Goal: Task Accomplishment & Management: Manage account settings

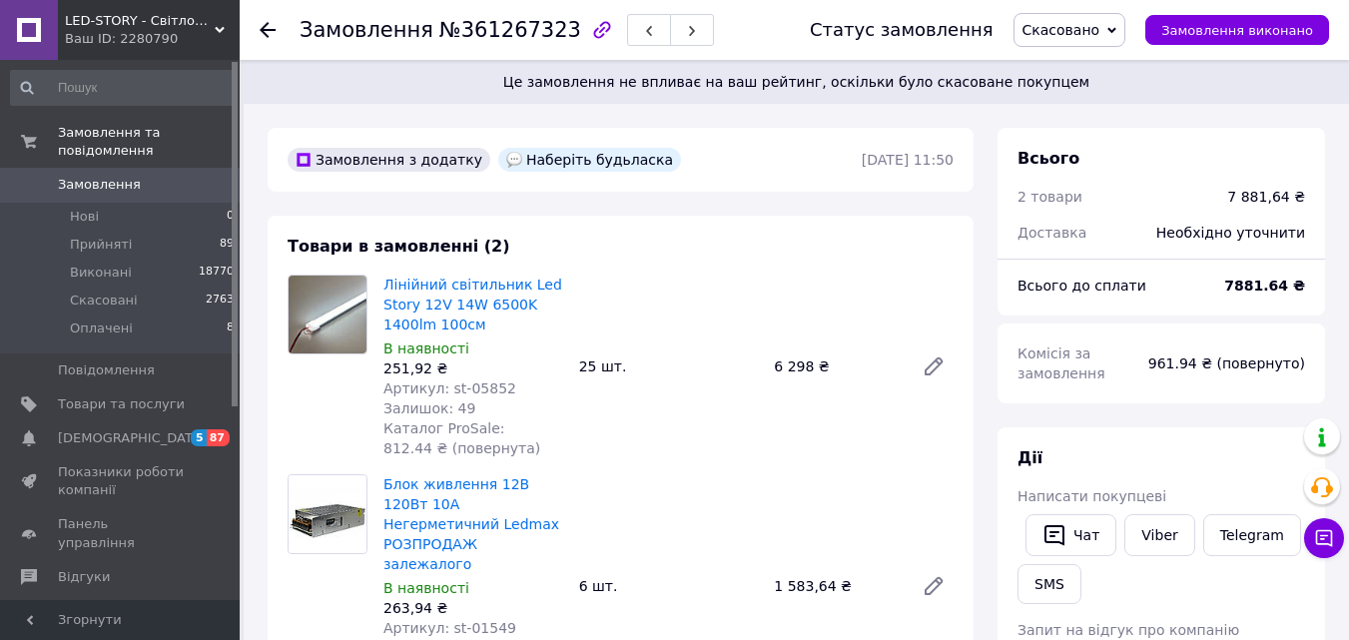
click at [128, 176] on span "Замовлення" at bounding box center [99, 185] width 83 height 18
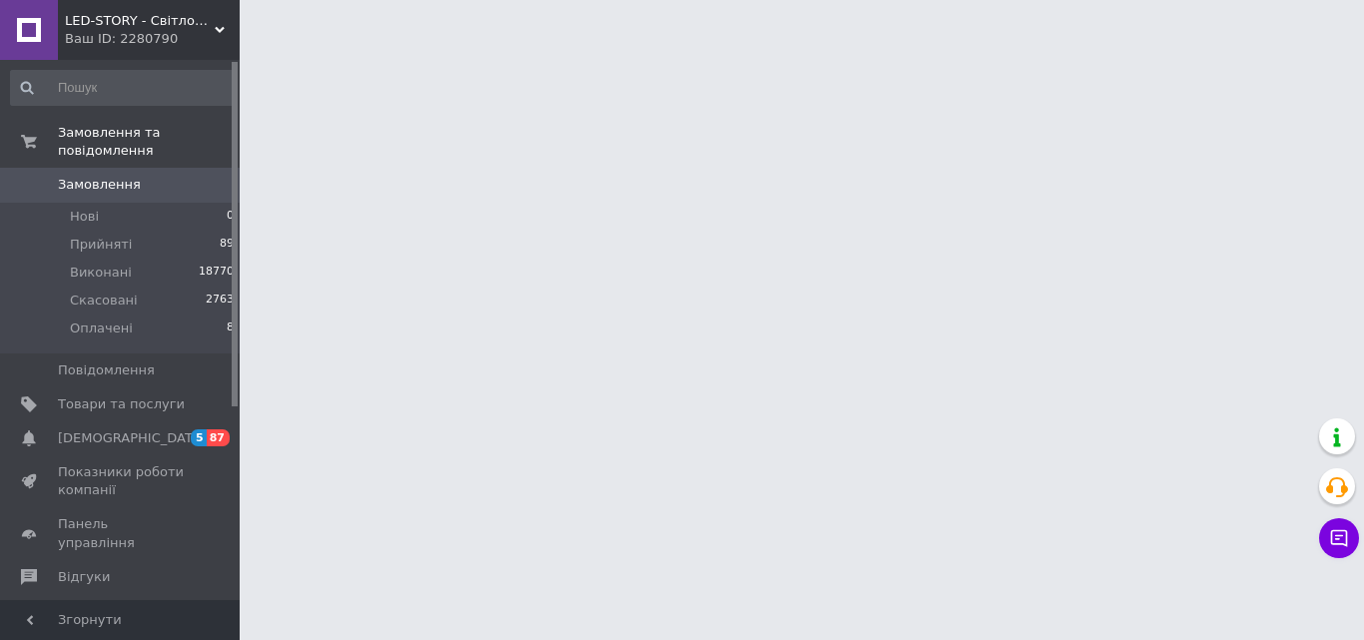
click at [90, 176] on span "Замовлення" at bounding box center [99, 185] width 83 height 18
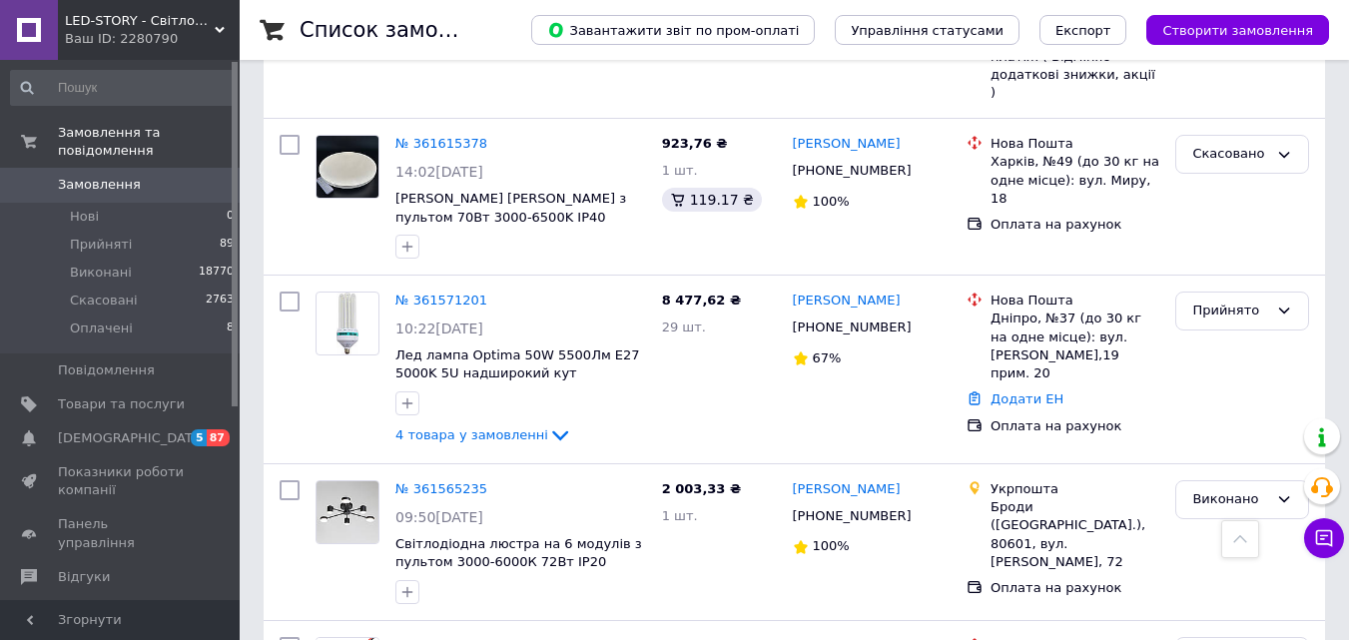
scroll to position [699, 0]
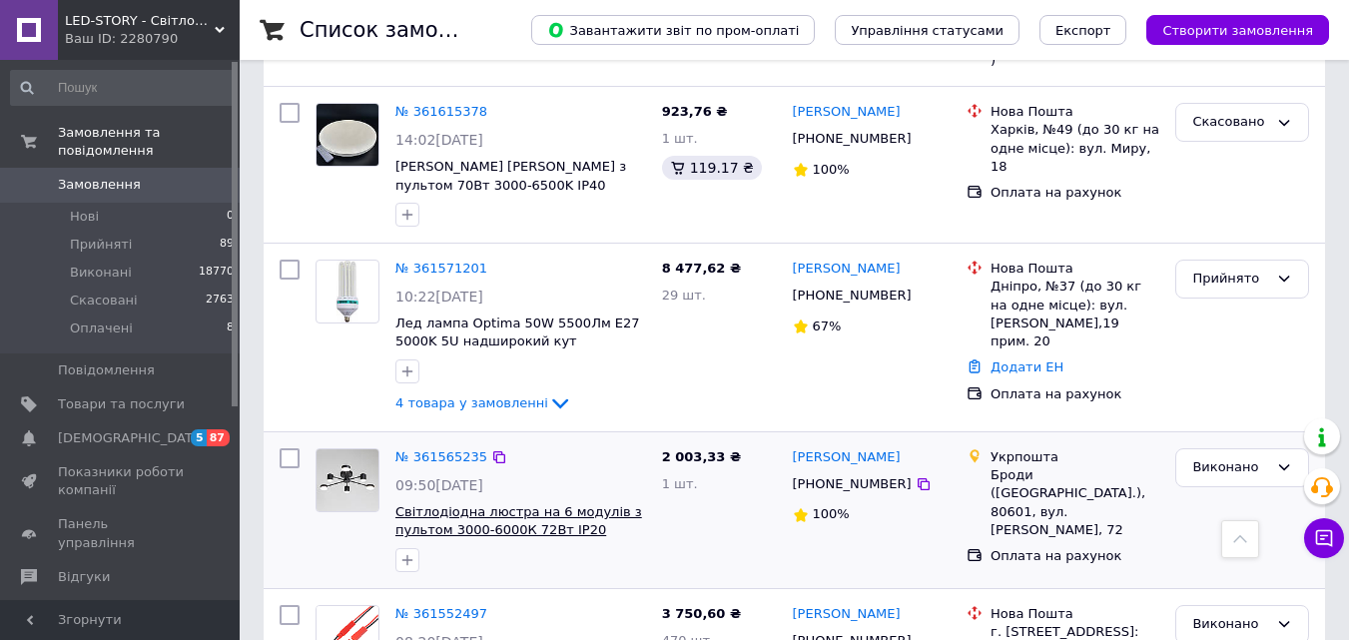
click at [487, 504] on span "Світлодіодна люстра на 6 модулів з пультом 3000-6000К 72Вт IP20 чорна" at bounding box center [518, 530] width 247 height 52
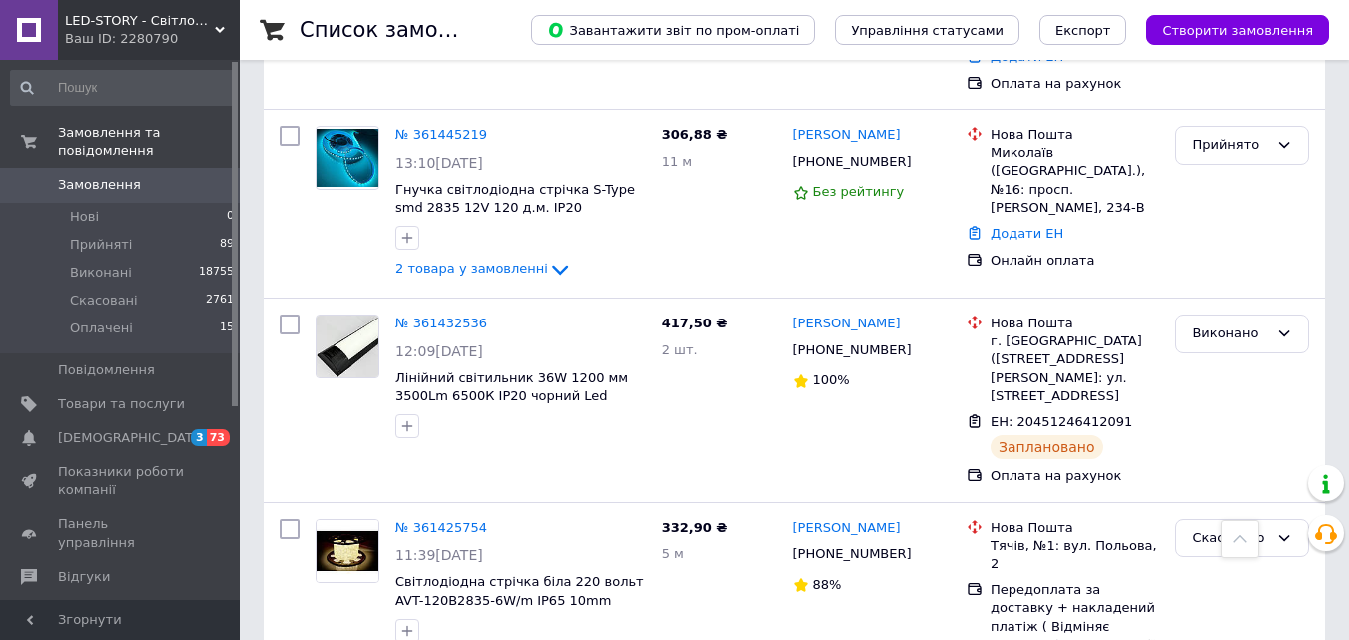
scroll to position [699, 0]
